Goal: Task Accomplishment & Management: Use online tool/utility

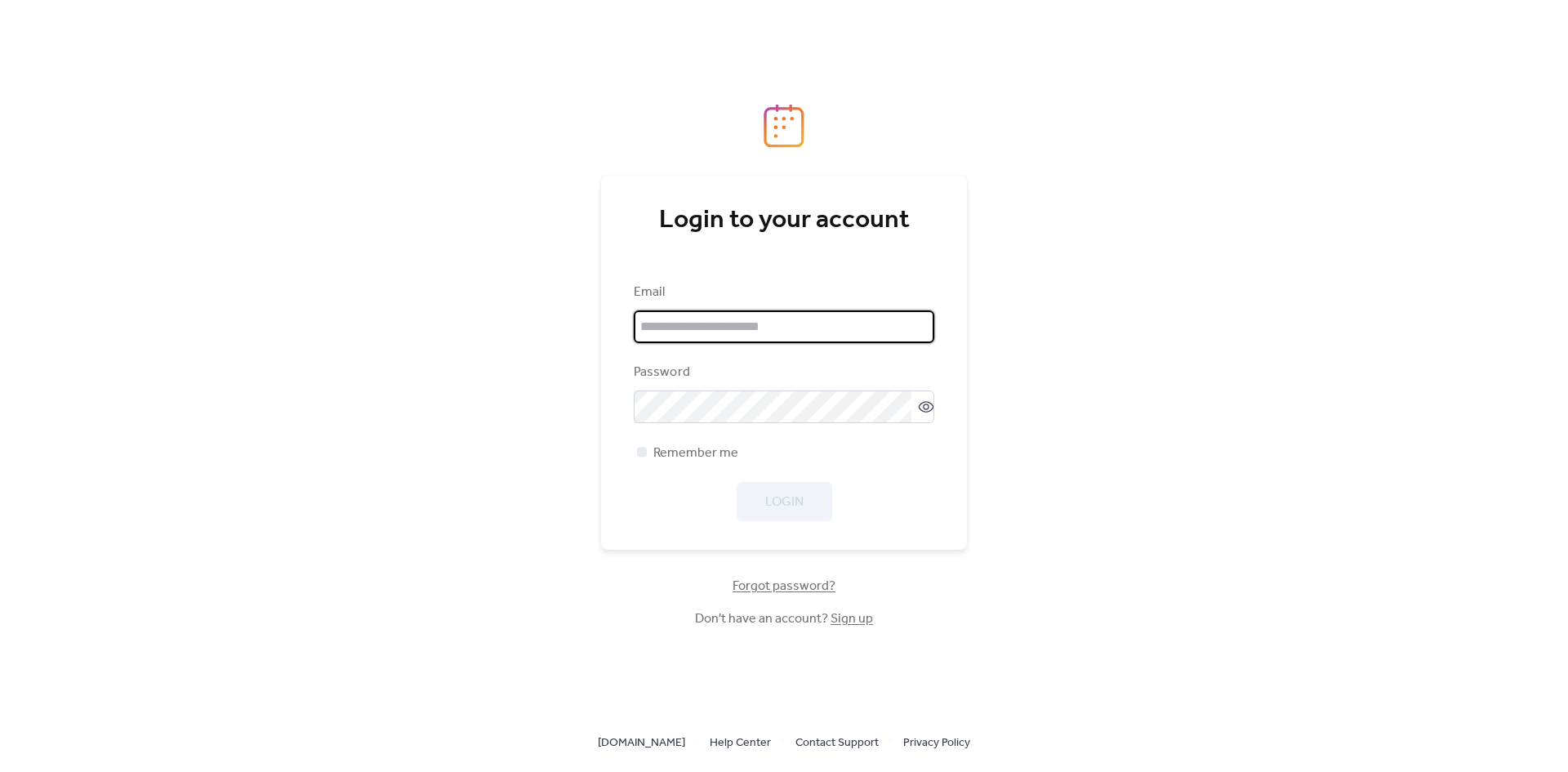
type input "**********"
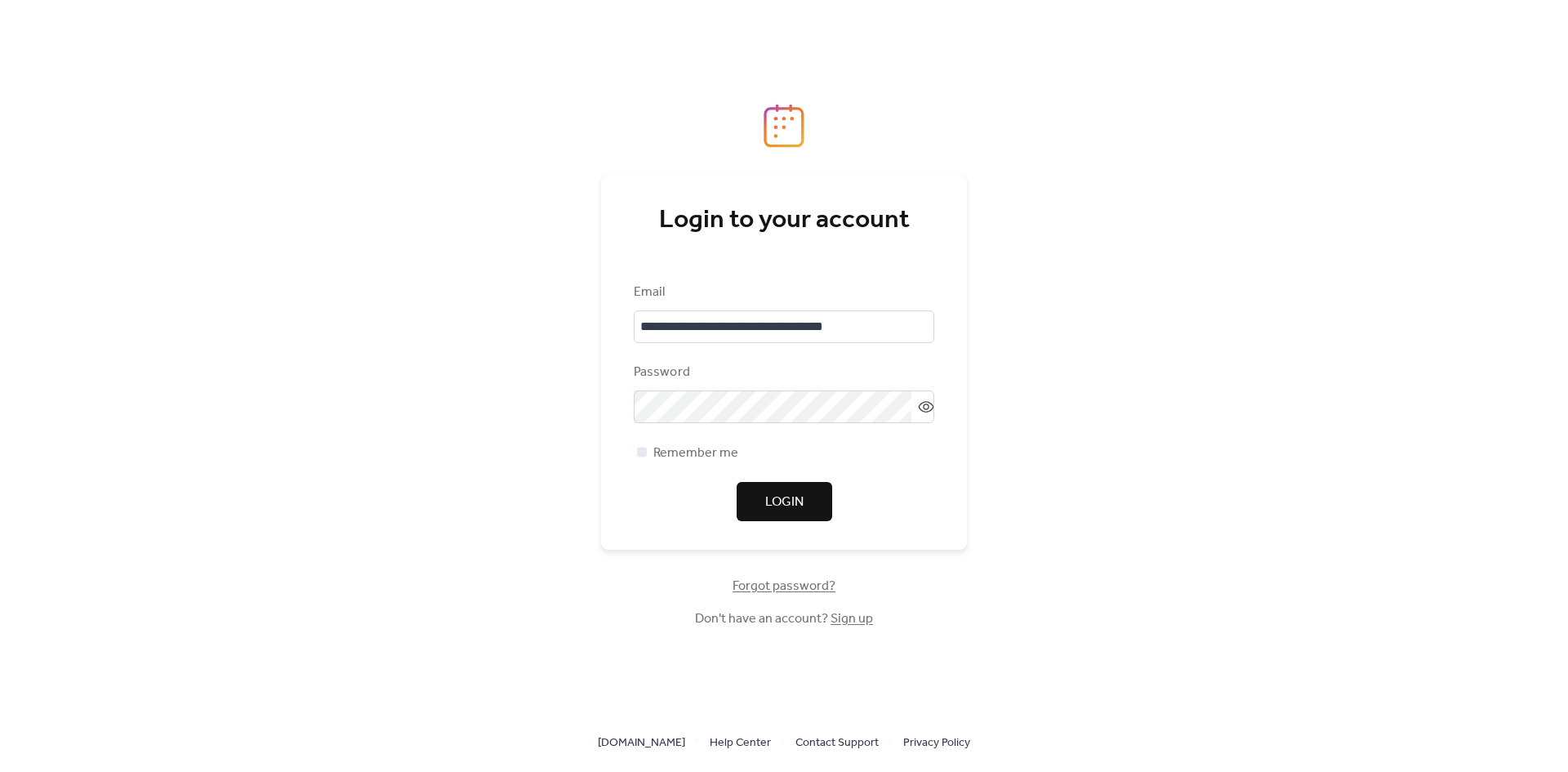
click at [775, 504] on span "Login" at bounding box center [784, 502] width 39 height 20
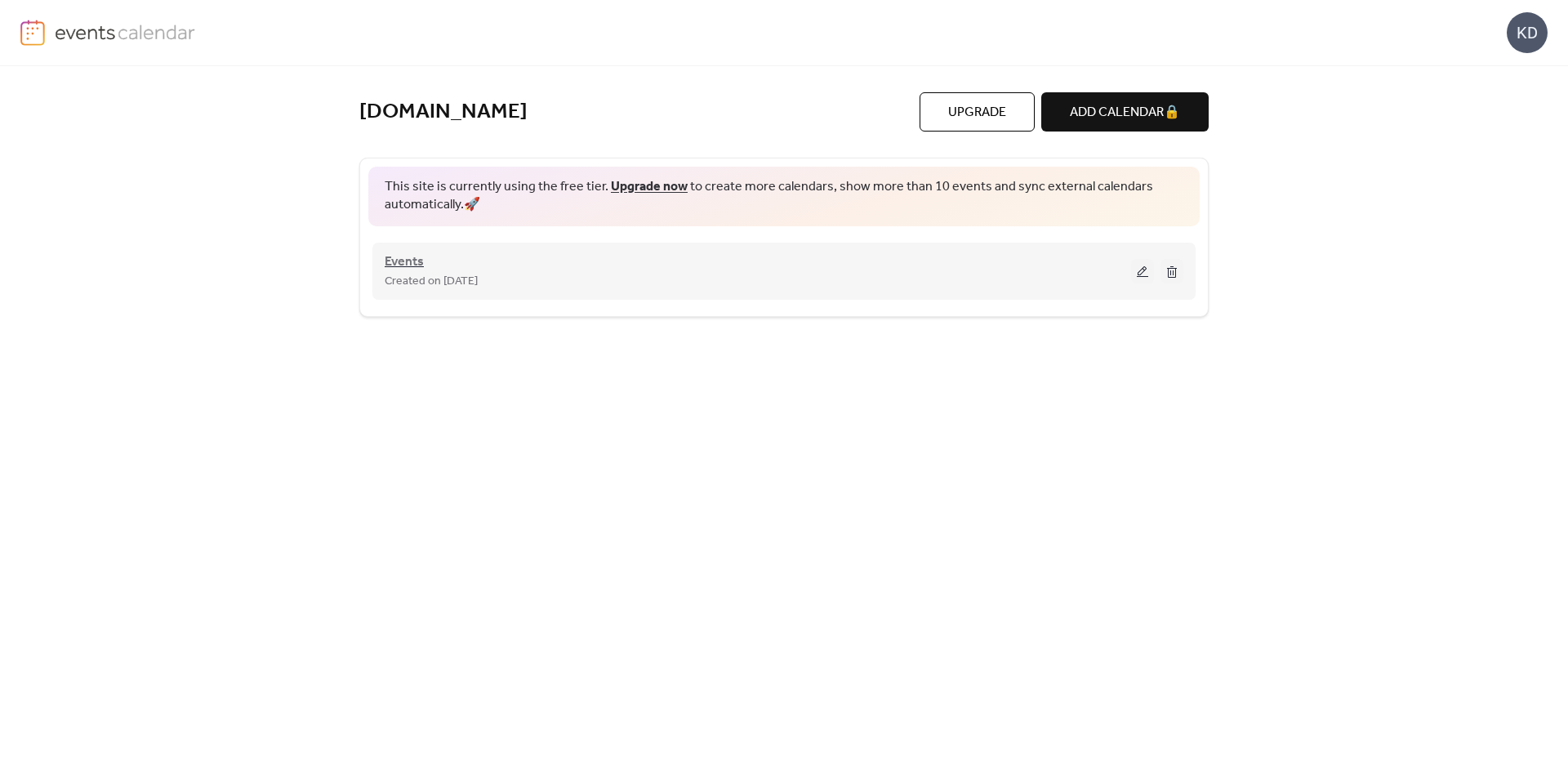
click at [421, 265] on span "Events" at bounding box center [404, 263] width 39 height 20
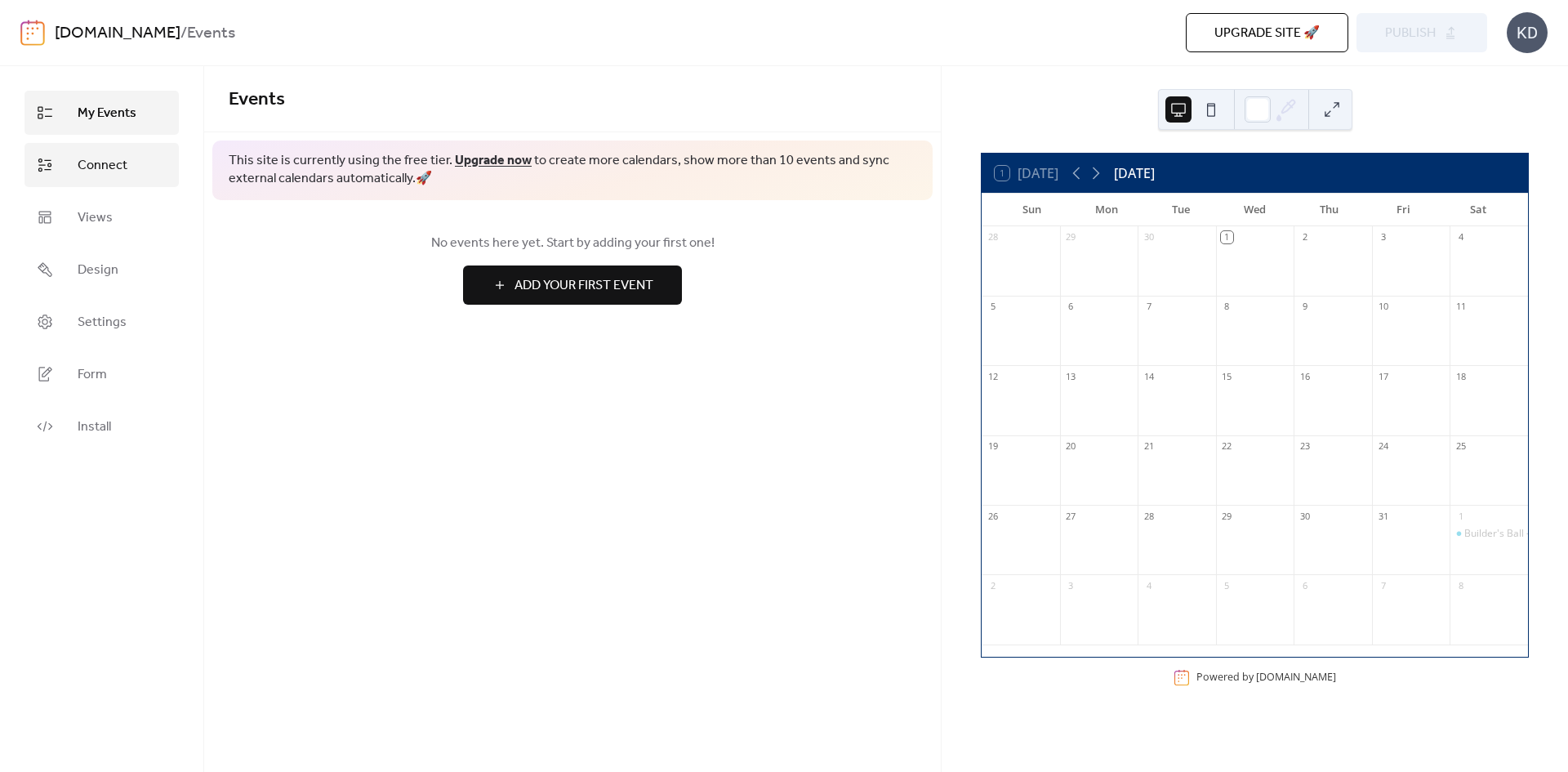
click at [93, 178] on link "Connect" at bounding box center [101, 165] width 154 height 44
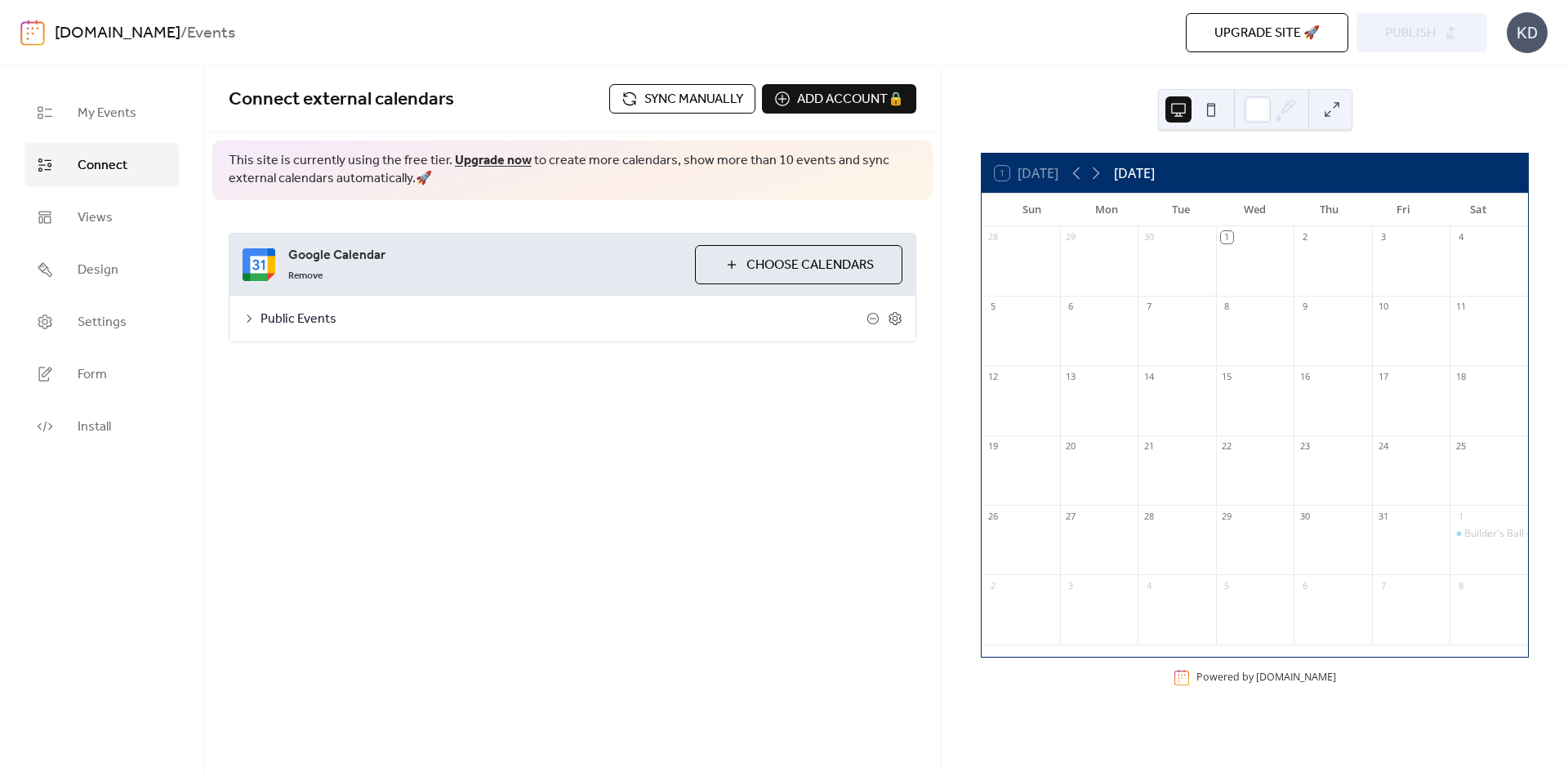
click at [644, 108] on span "Sync manually" at bounding box center [693, 99] width 98 height 20
click at [1100, 175] on icon at bounding box center [1096, 173] width 7 height 12
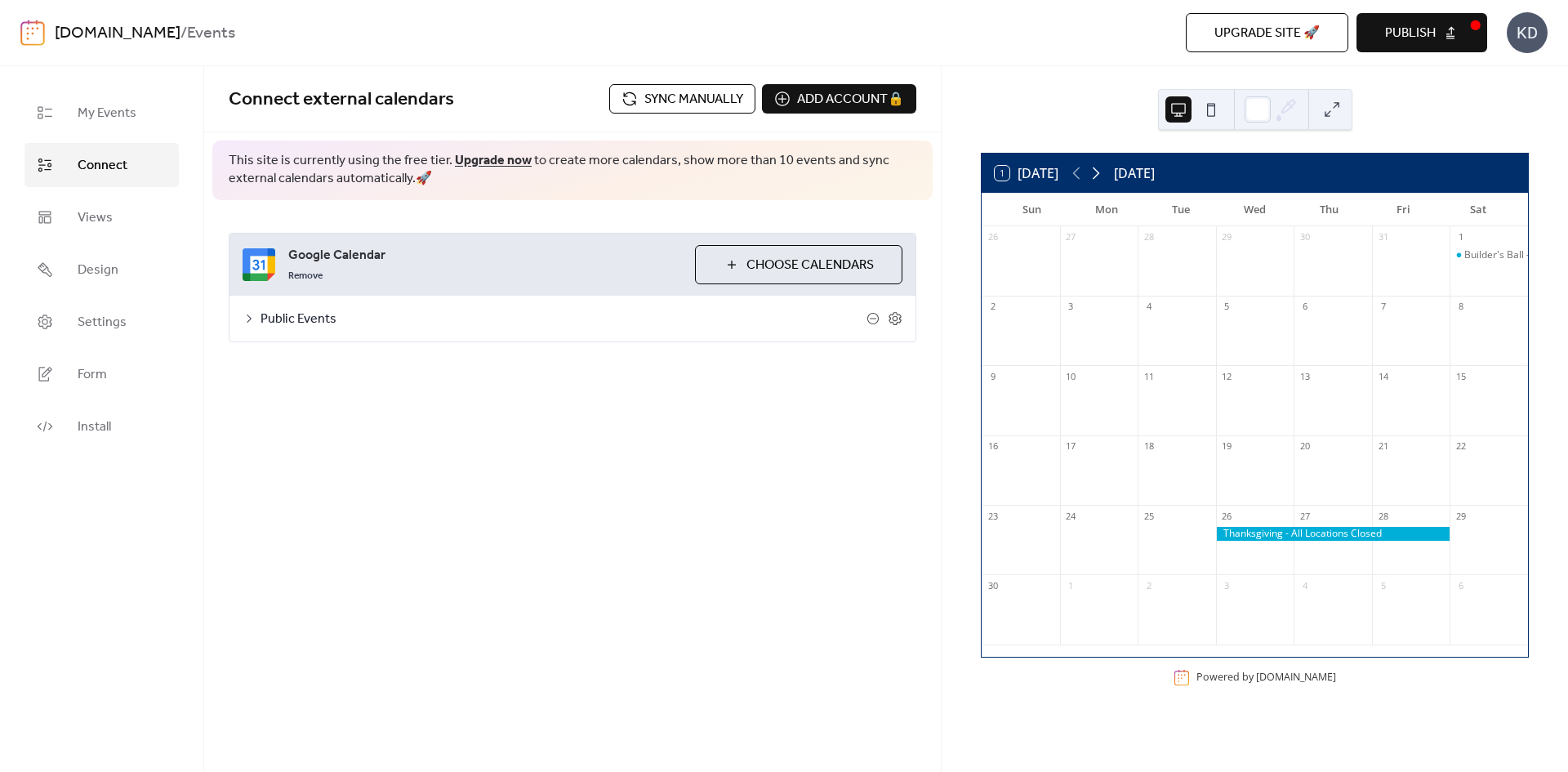
click at [1100, 175] on icon at bounding box center [1096, 173] width 7 height 12
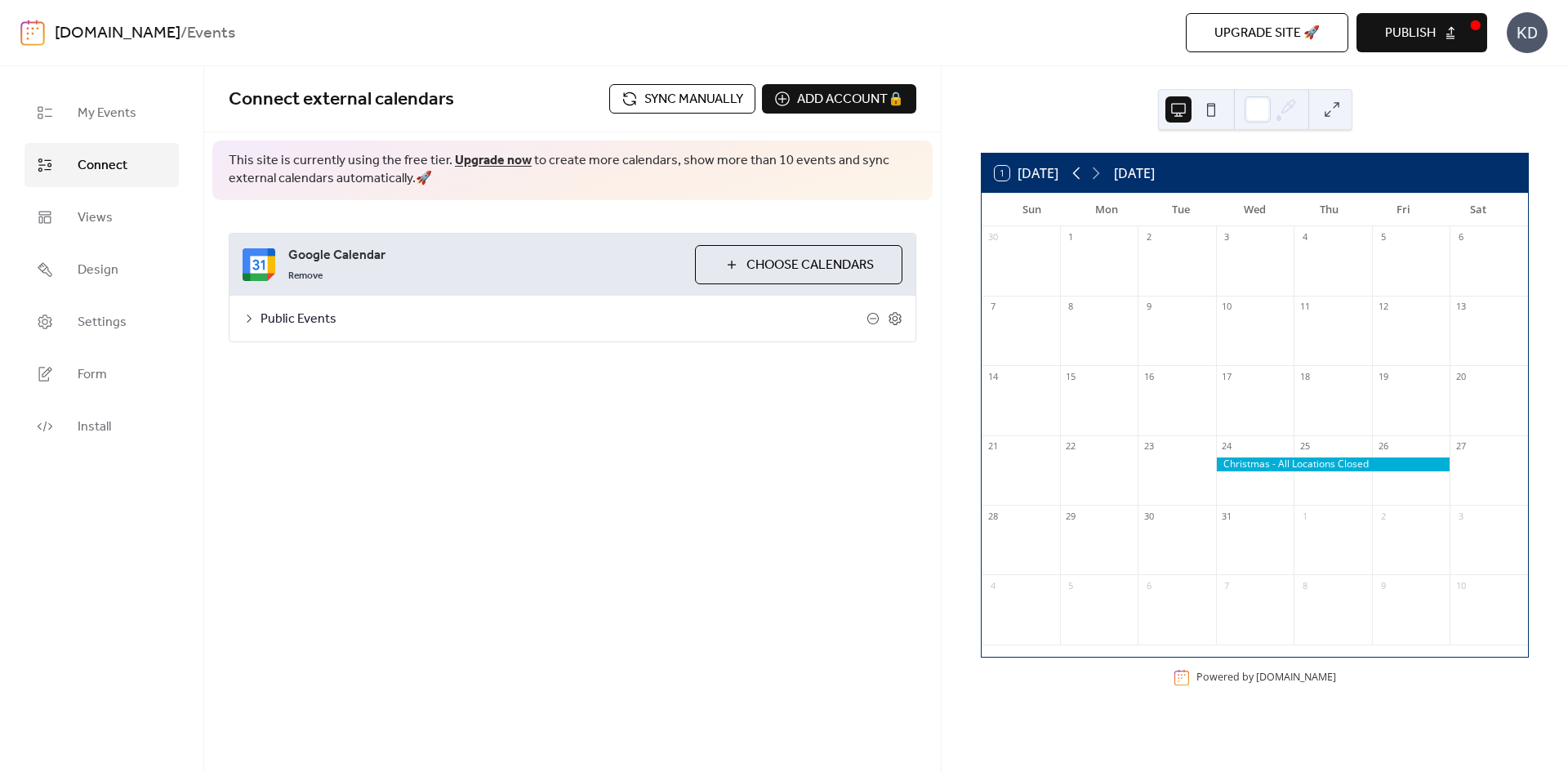
click at [1082, 176] on icon at bounding box center [1077, 173] width 20 height 20
